Goal: Find specific page/section: Find specific page/section

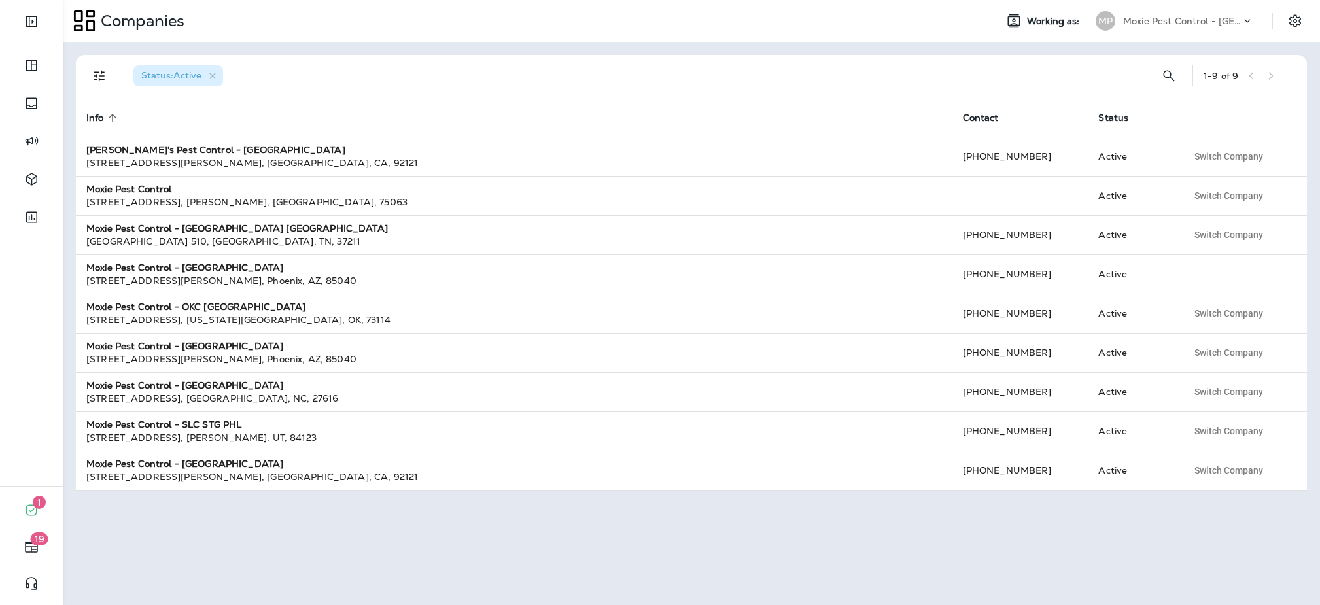
click at [1210, 22] on p "Moxie Pest Control - [GEOGRAPHIC_DATA]" at bounding box center [1182, 21] width 118 height 10
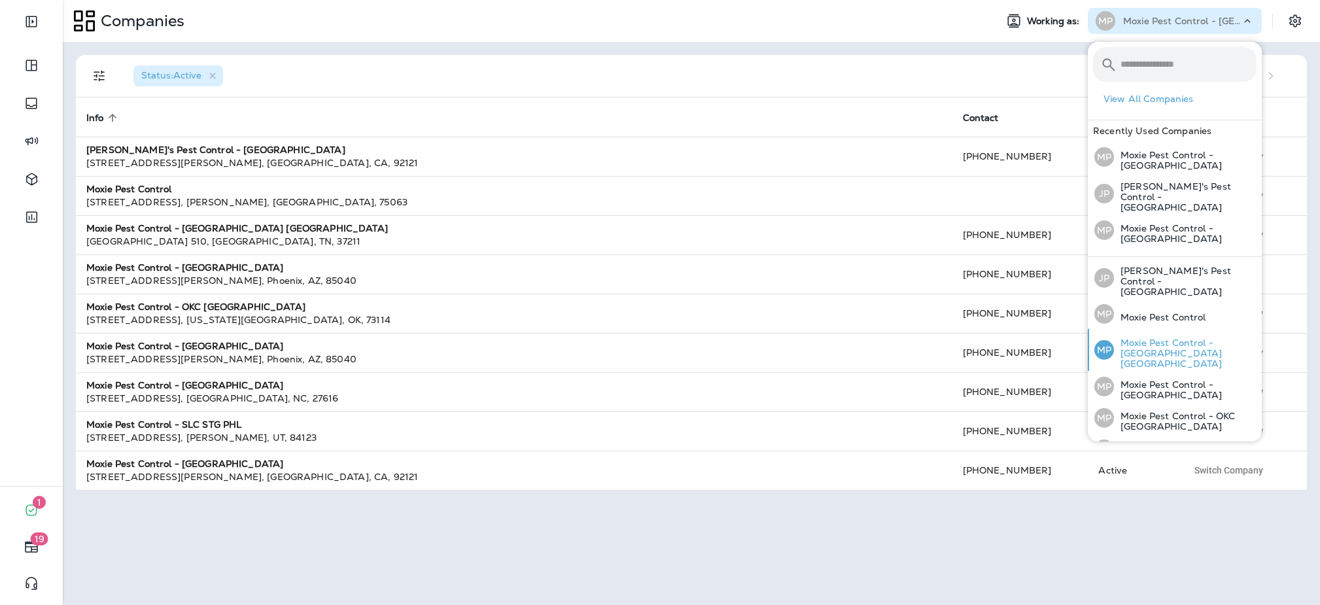
scroll to position [88, 0]
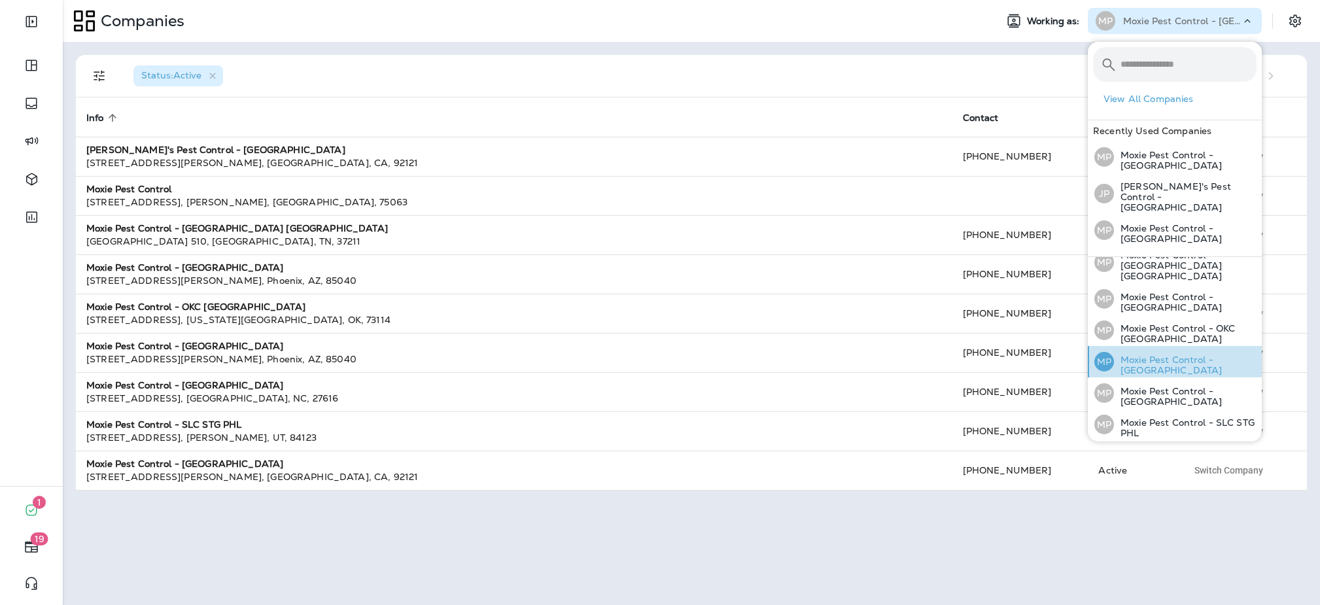
click at [1226, 346] on div "MP Moxie Pest Control - [GEOGRAPHIC_DATA]" at bounding box center [1175, 361] width 173 height 31
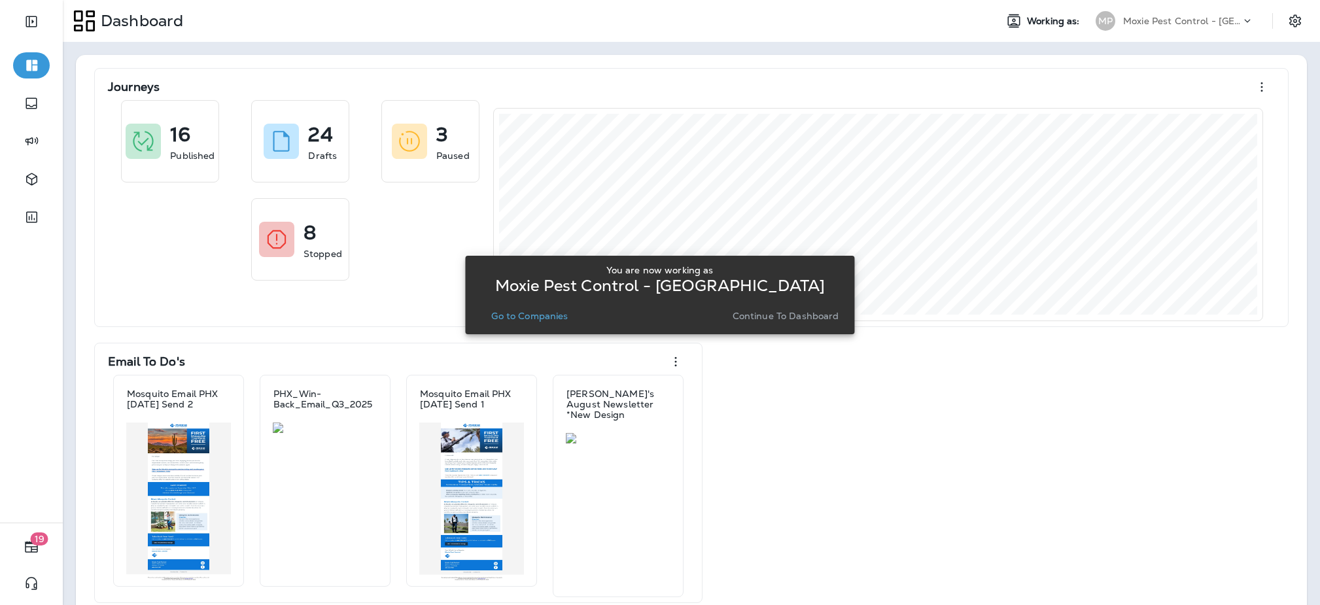
click at [523, 317] on p "Go to Companies" at bounding box center [529, 316] width 77 height 10
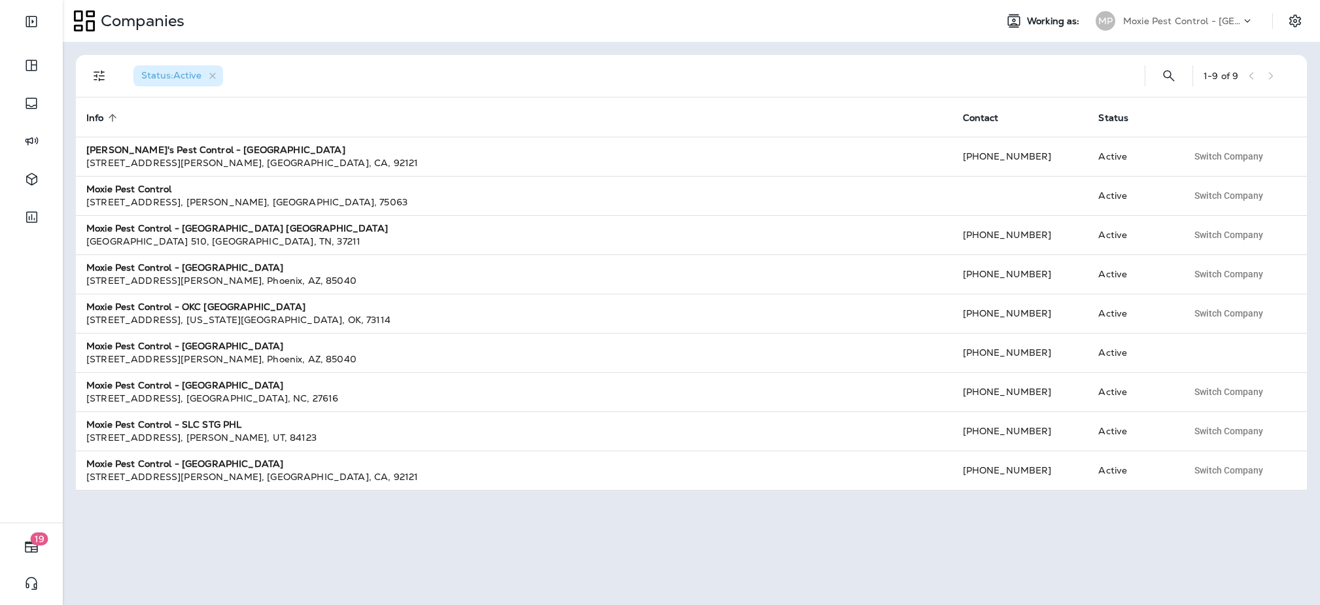
click at [1186, 26] on div "Moxie Pest Control - [GEOGRAPHIC_DATA]" at bounding box center [1182, 21] width 118 height 20
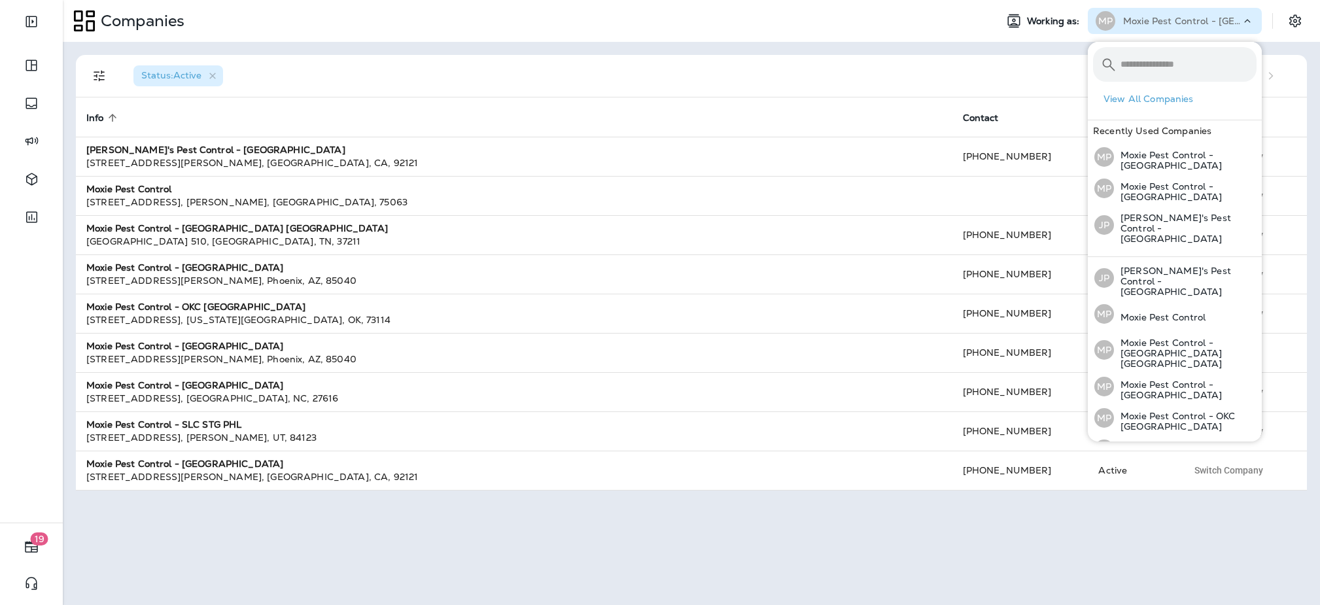
click at [1040, 54] on div "Status : Active 1 - 9 of 9 Info sorted ascending Contact Status [PERSON_NAME]'s…" at bounding box center [692, 323] width 1258 height 563
